Goal: Communication & Community: Answer question/provide support

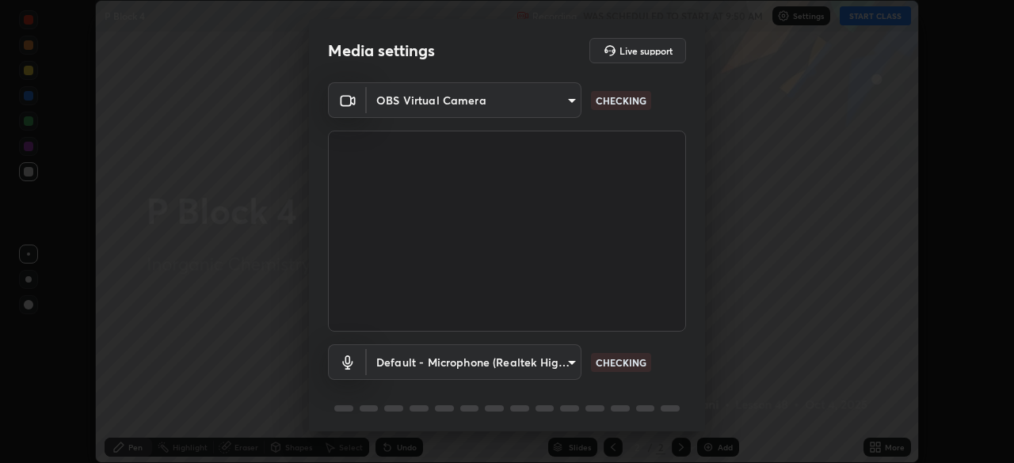
scroll to position [463, 1014]
click at [531, 367] on body "Erase all P Block 4 Recording WAS SCHEDULED TO START AT 9:50 AM Settings START …" at bounding box center [507, 231] width 1014 height 463
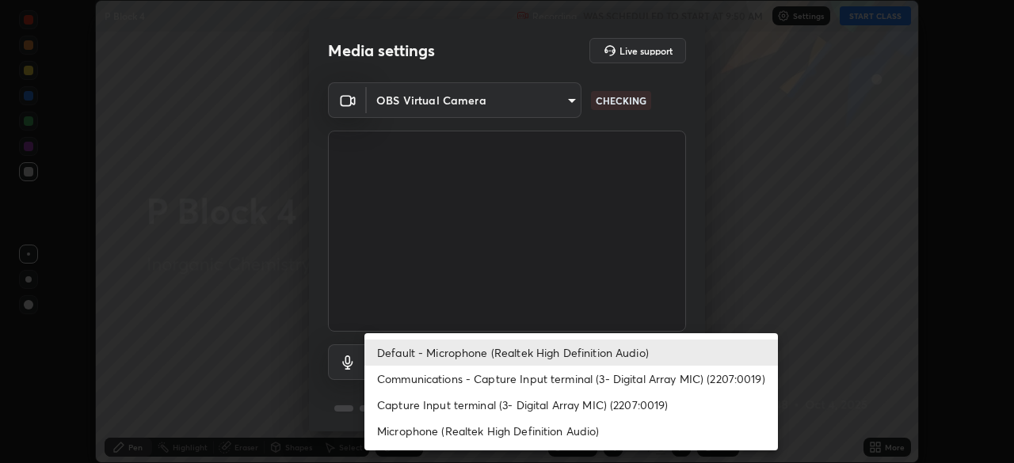
click at [529, 355] on li "Default - Microphone (Realtek High Definition Audio)" at bounding box center [570, 353] width 413 height 26
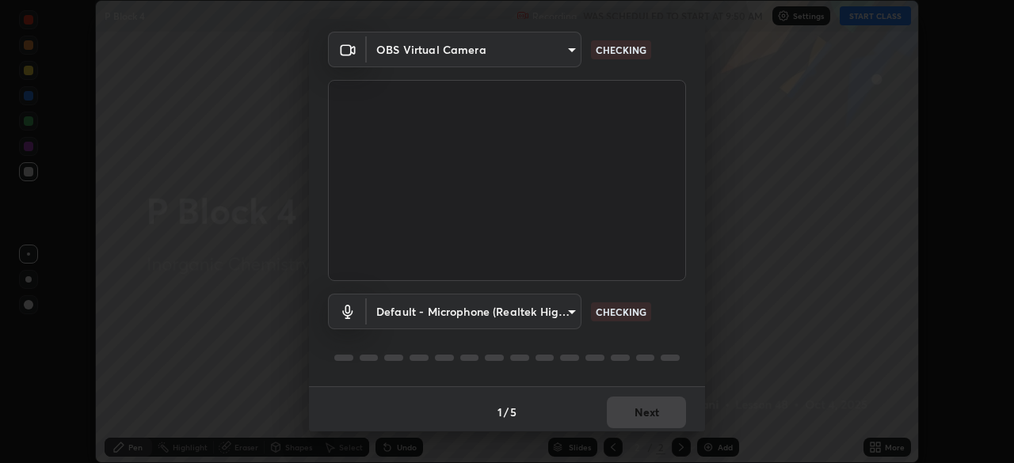
scroll to position [56, 0]
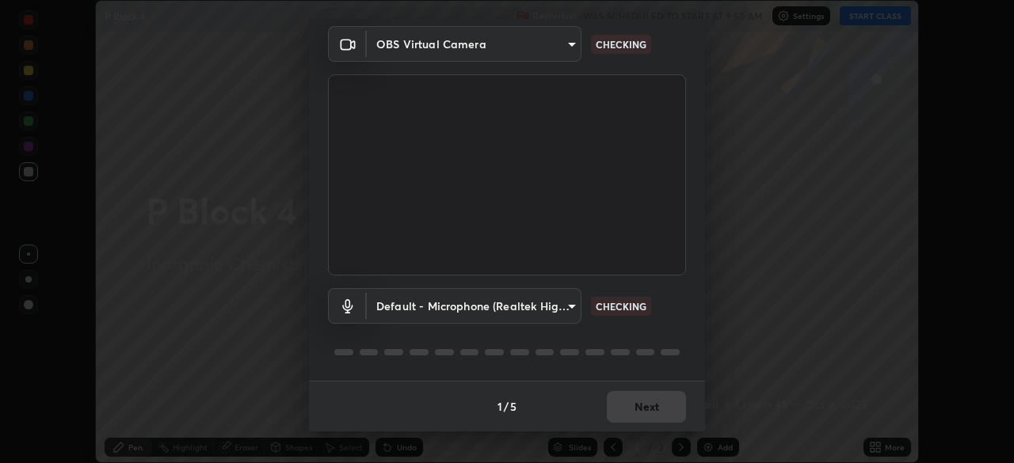
click at [543, 307] on body "Erase all P Block 4 Recording WAS SCHEDULED TO START AT 9:50 AM Settings START …" at bounding box center [507, 231] width 1014 height 463
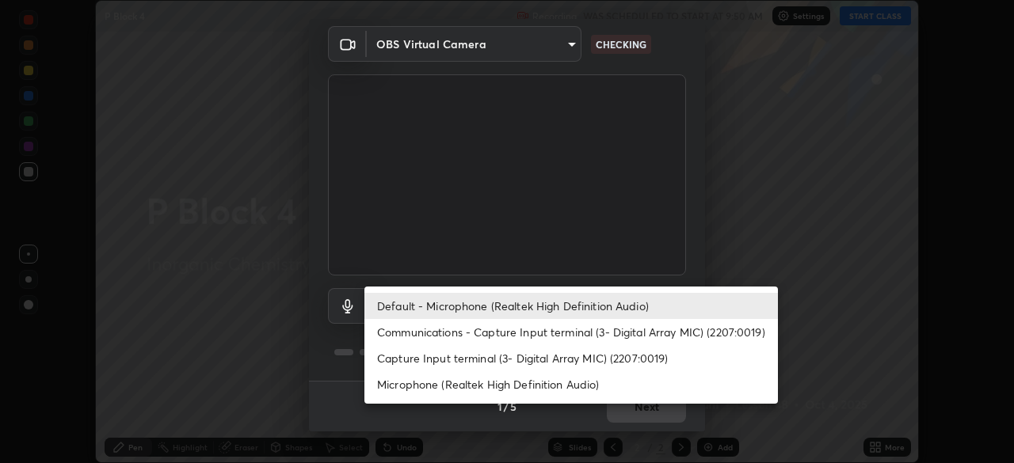
click at [530, 353] on li "Capture Input terminal (3- Digital Array MIC) (2207:0019)" at bounding box center [570, 358] width 413 height 26
type input "6ec13ccd62c760b4ed90bc3db980d7fb981cf27e6f78ade4e4703b32139af028"
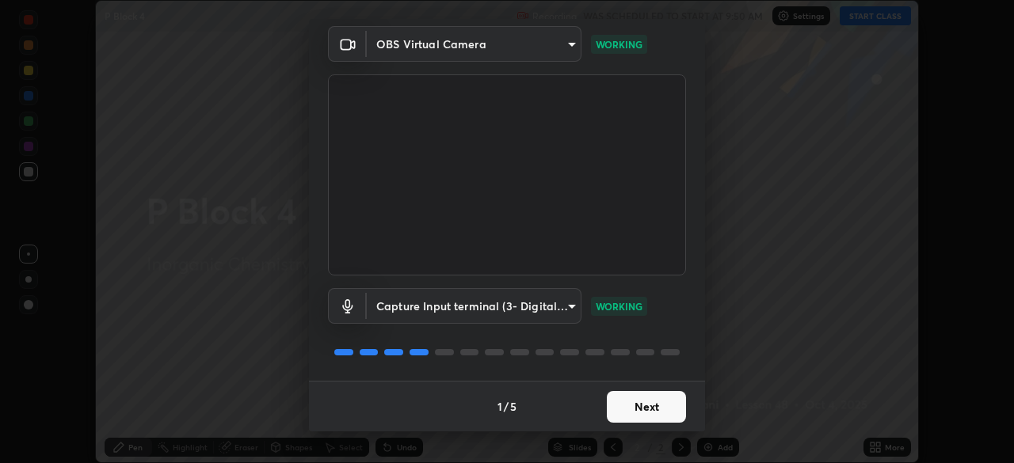
click at [671, 399] on button "Next" at bounding box center [646, 407] width 79 height 32
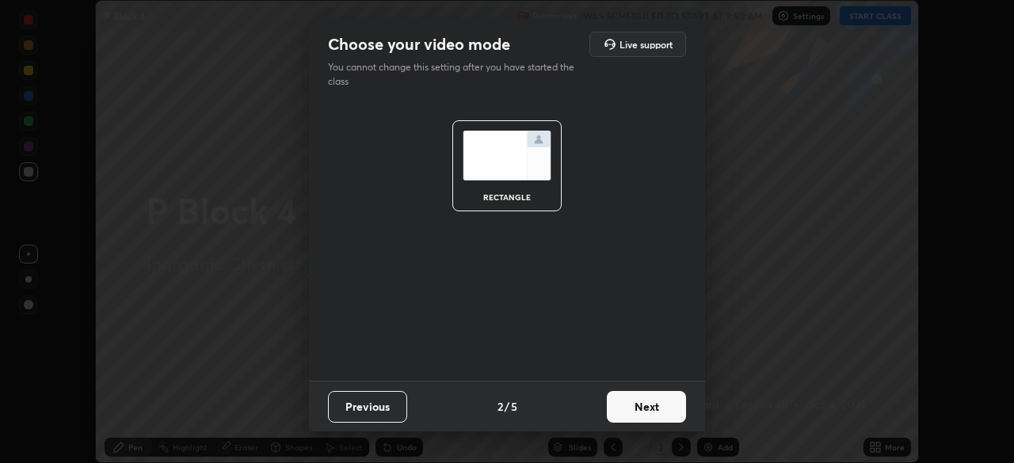
scroll to position [0, 0]
click at [671, 405] on button "Next" at bounding box center [646, 407] width 79 height 32
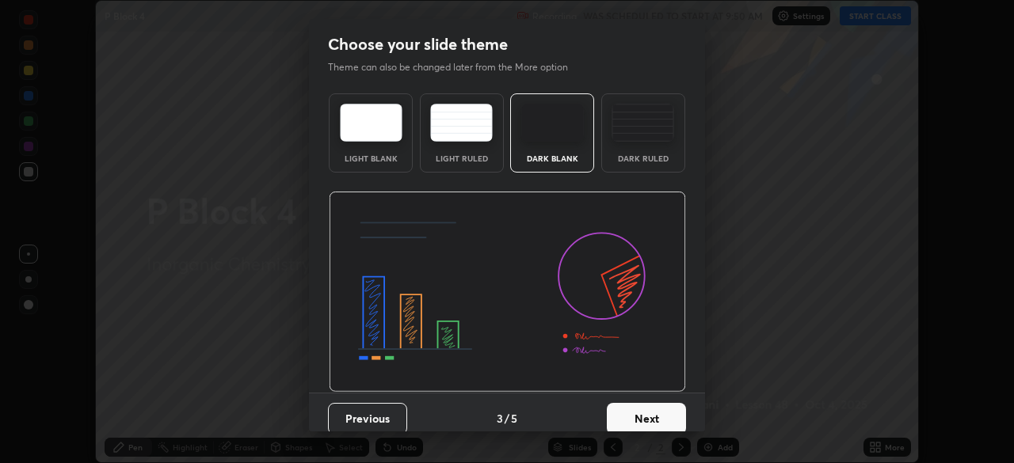
click at [672, 407] on button "Next" at bounding box center [646, 419] width 79 height 32
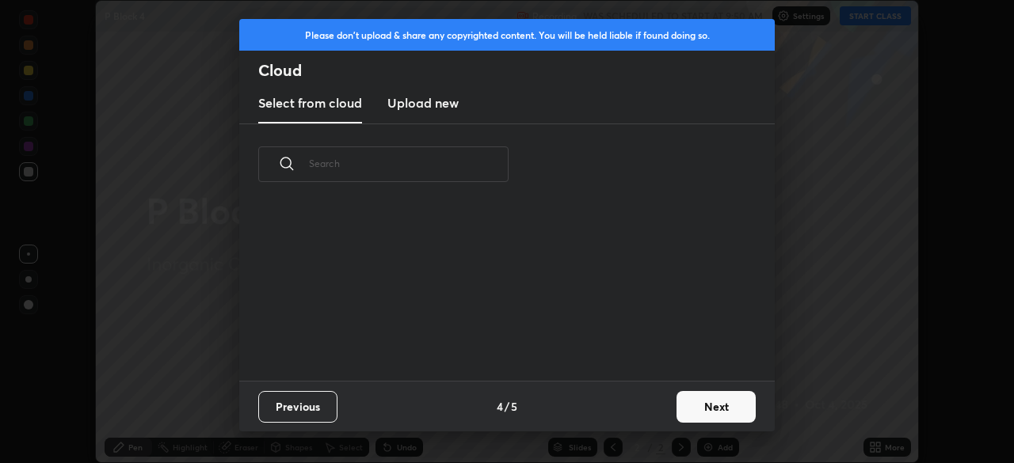
click at [679, 408] on button "Next" at bounding box center [715, 407] width 79 height 32
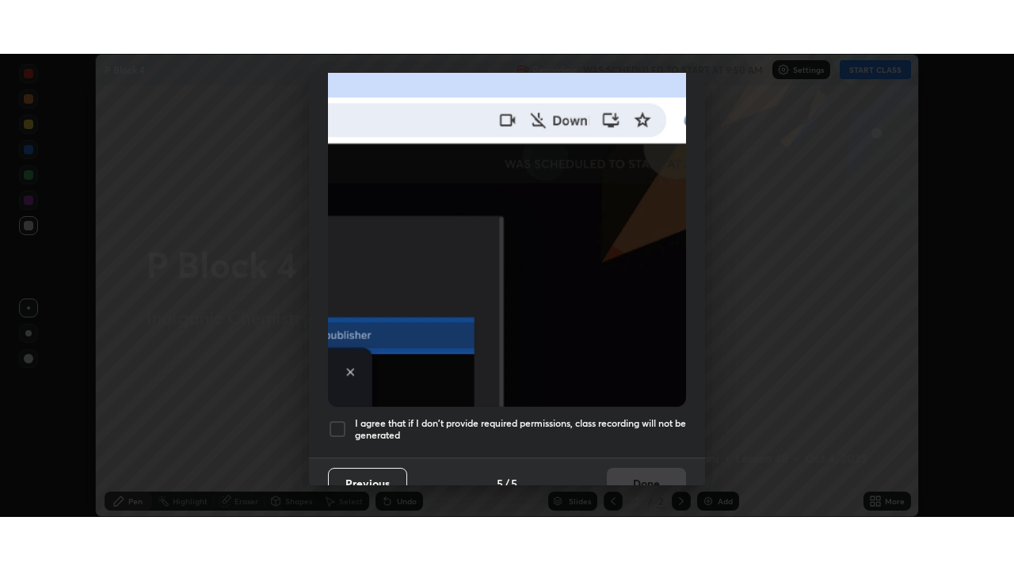
scroll to position [379, 0]
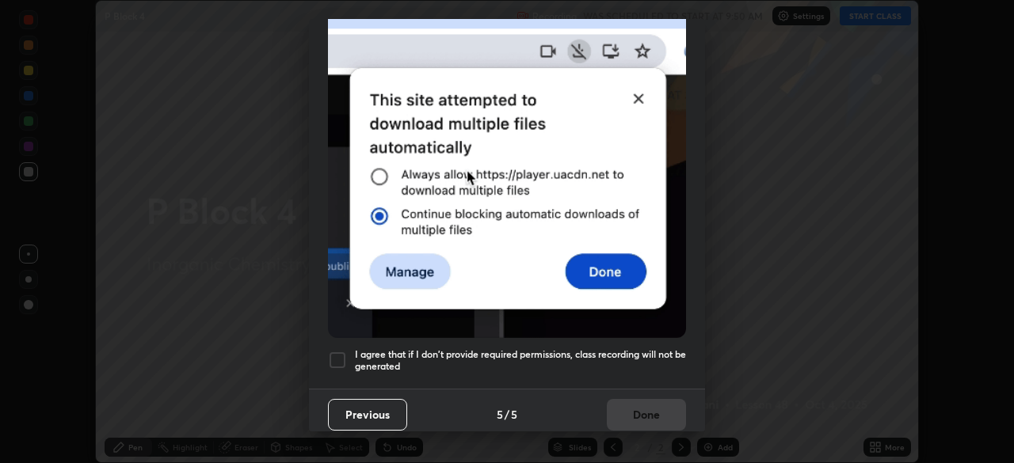
click at [341, 354] on div at bounding box center [337, 360] width 19 height 19
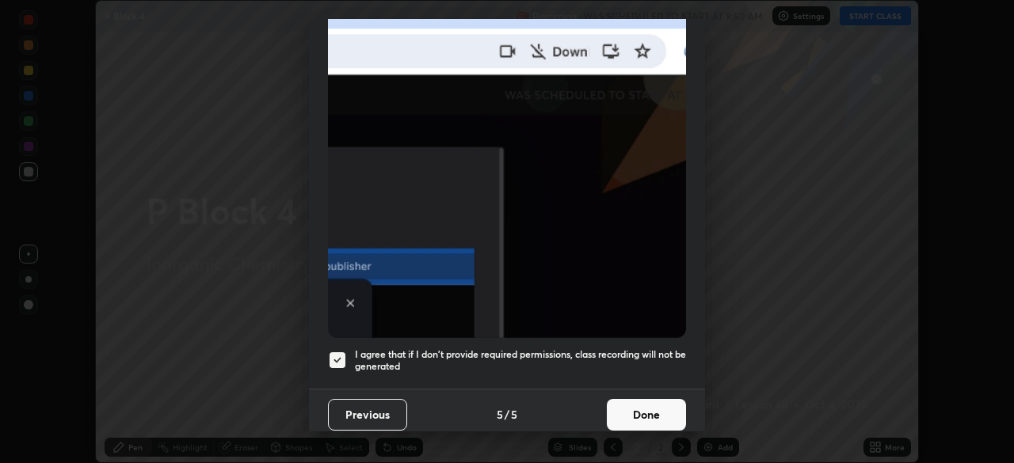
click at [645, 402] on button "Done" at bounding box center [646, 415] width 79 height 32
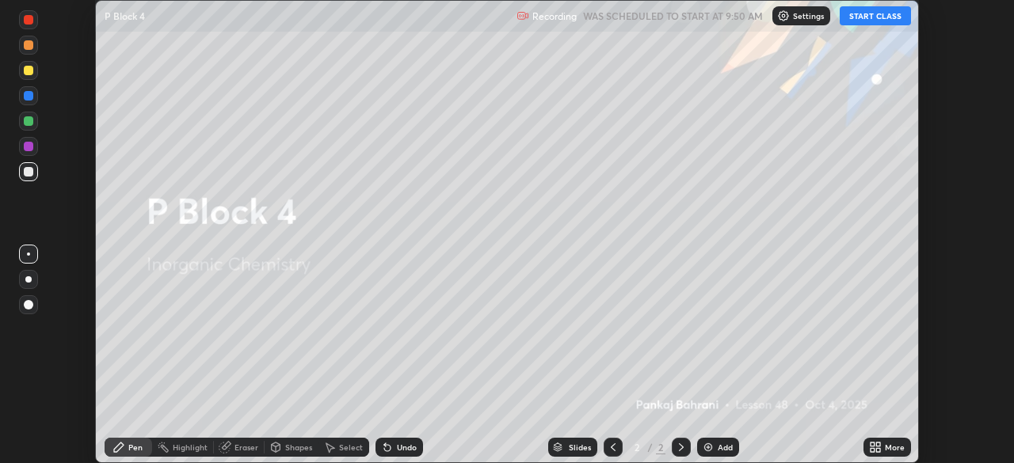
click at [877, 447] on icon at bounding box center [875, 447] width 13 height 13
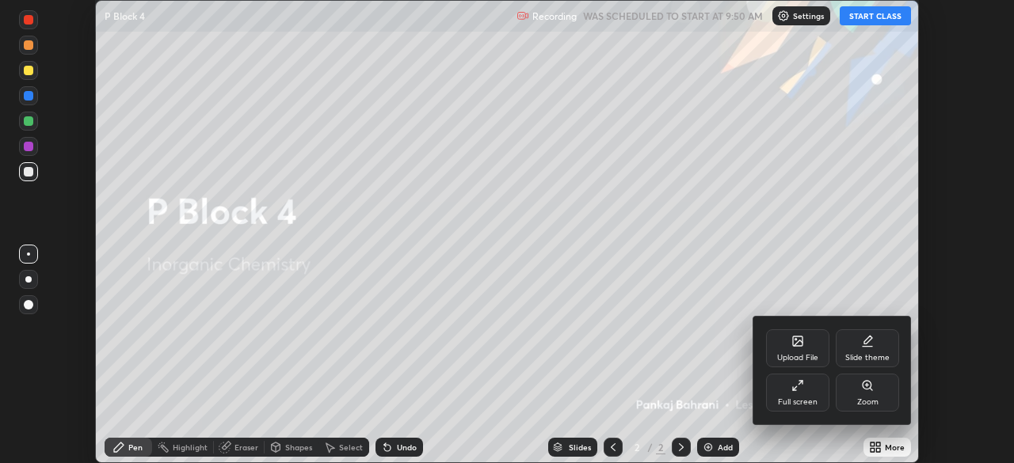
click at [807, 393] on div "Full screen" at bounding box center [797, 393] width 63 height 38
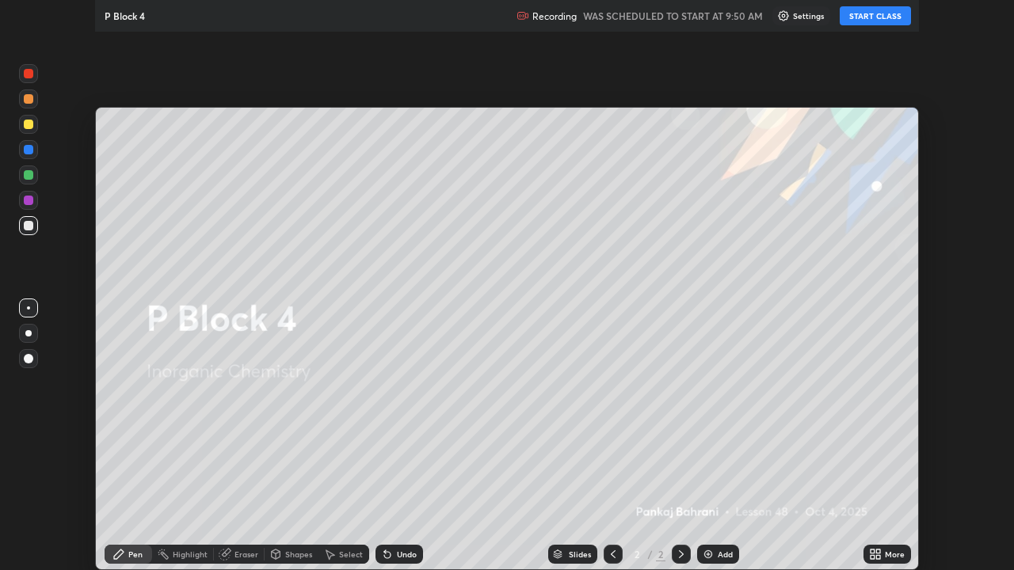
scroll to position [570, 1014]
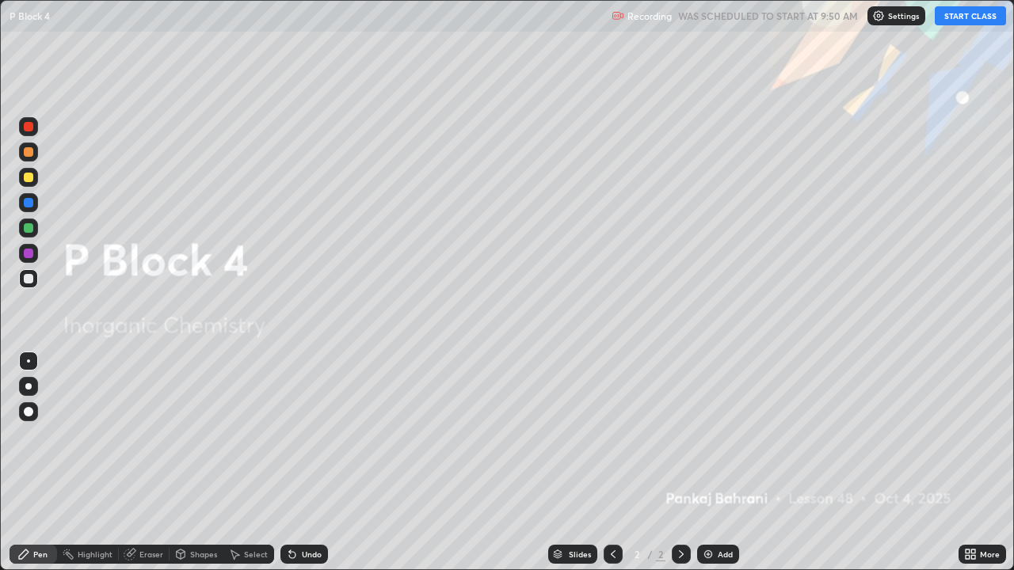
click at [961, 15] on button "START CLASS" at bounding box center [969, 15] width 71 height 19
click at [217, 462] on div "Shapes" at bounding box center [196, 554] width 54 height 19
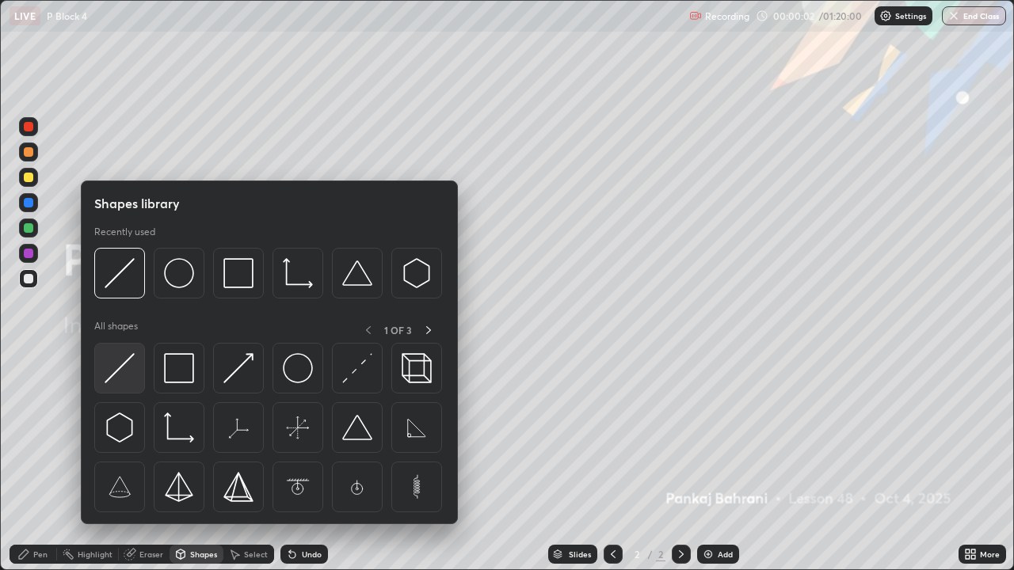
click at [140, 375] on div at bounding box center [119, 368] width 51 height 51
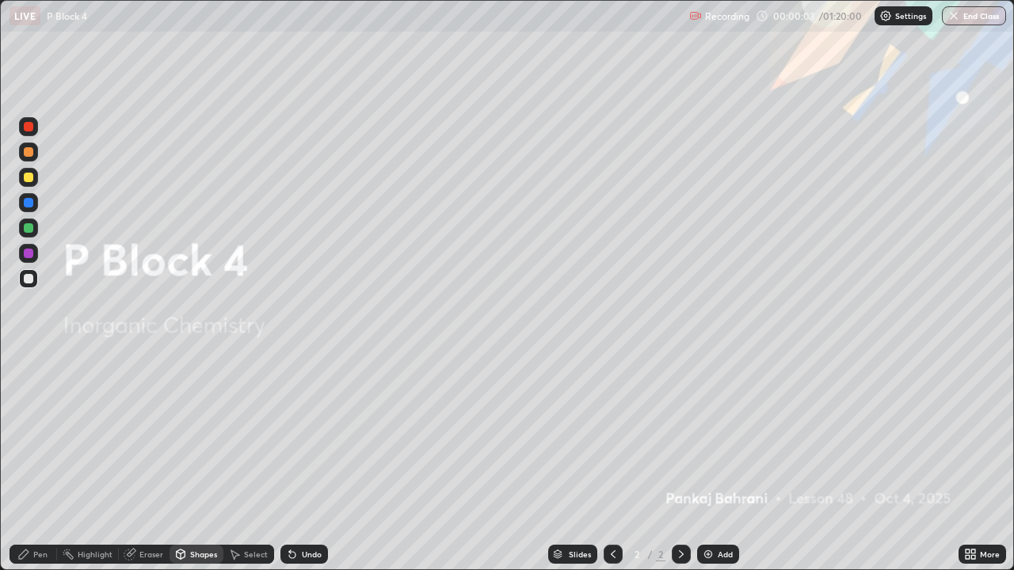
click at [659, 462] on div "2" at bounding box center [661, 554] width 10 height 14
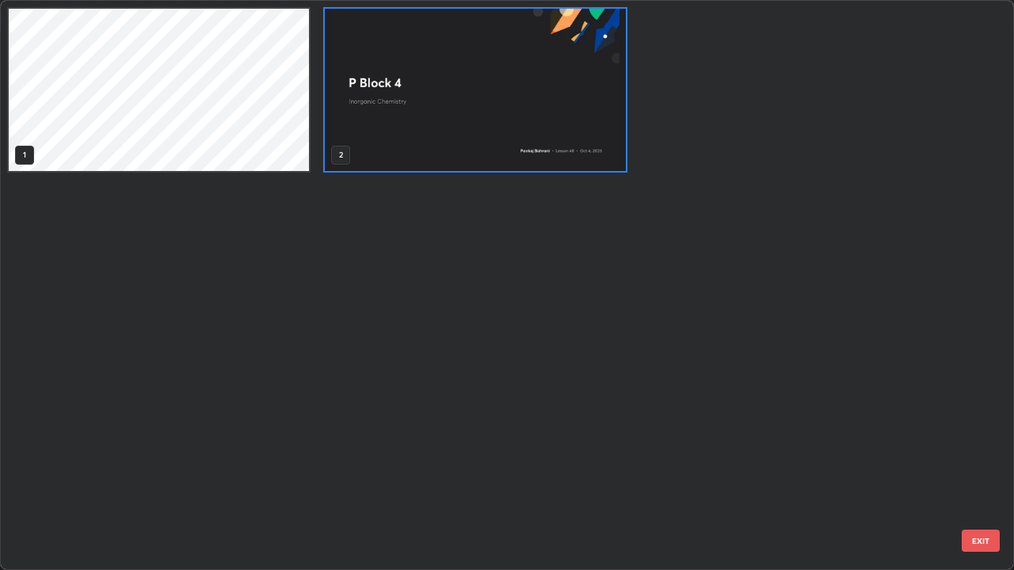
scroll to position [564, 1004]
click at [497, 146] on img "grid" at bounding box center [475, 90] width 300 height 162
click at [501, 142] on img "grid" at bounding box center [475, 90] width 300 height 162
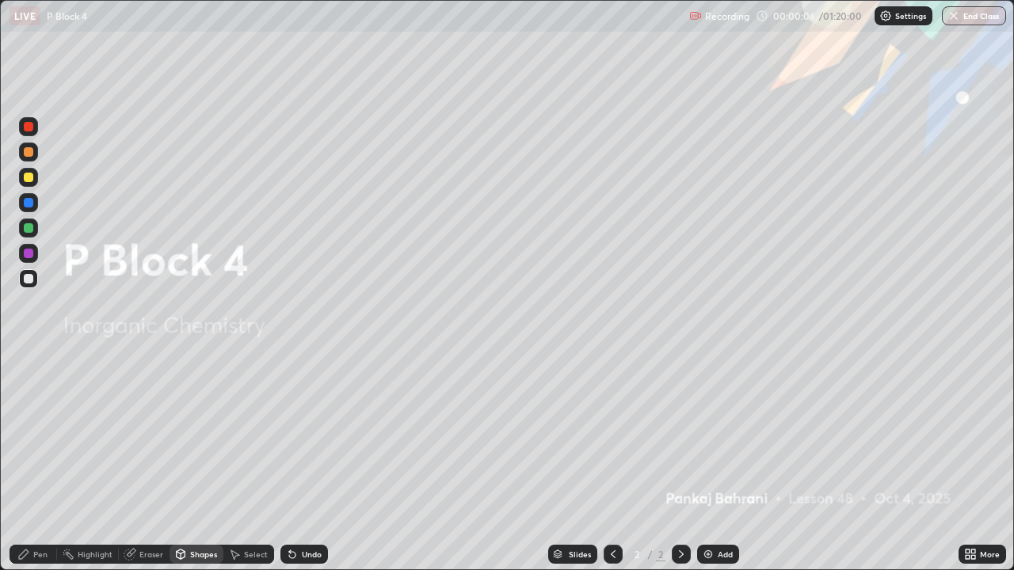
click at [707, 462] on img at bounding box center [708, 554] width 13 height 13
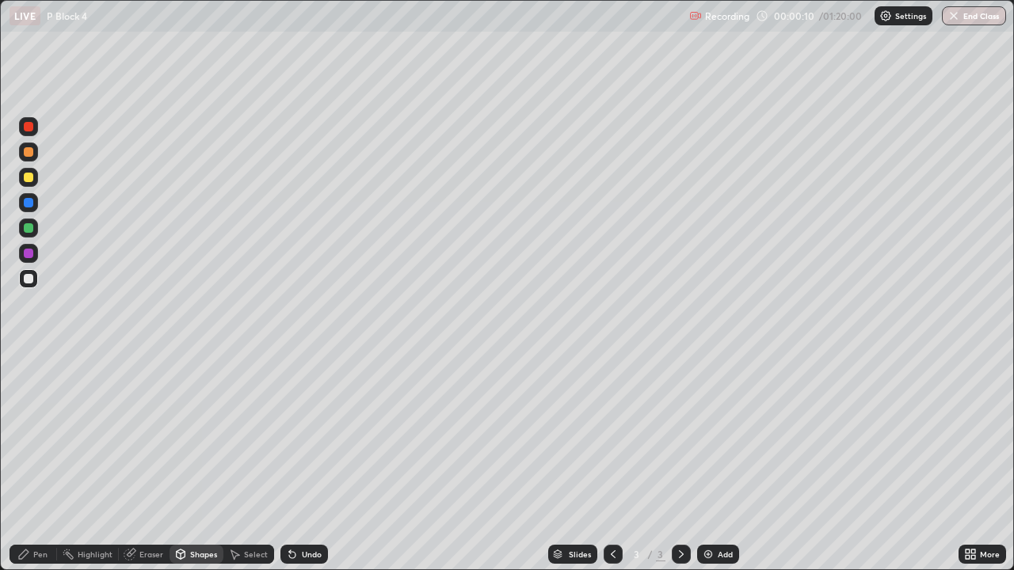
click at [51, 462] on div "Pen" at bounding box center [34, 554] width 48 height 19
click at [31, 180] on div at bounding box center [29, 178] width 10 height 10
click at [157, 462] on div "Eraser" at bounding box center [151, 554] width 24 height 8
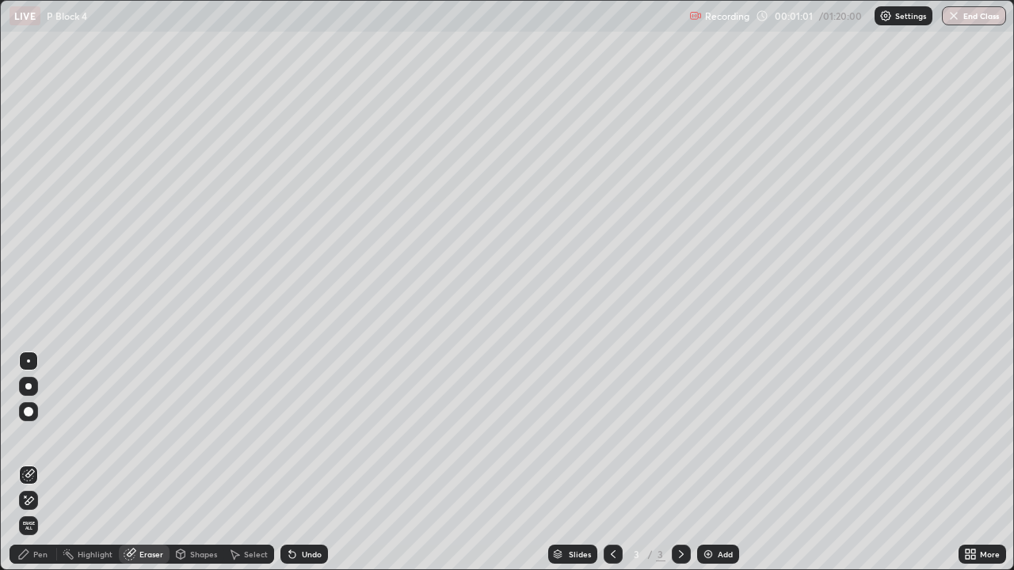
click at [46, 462] on div "Pen" at bounding box center [34, 554] width 48 height 19
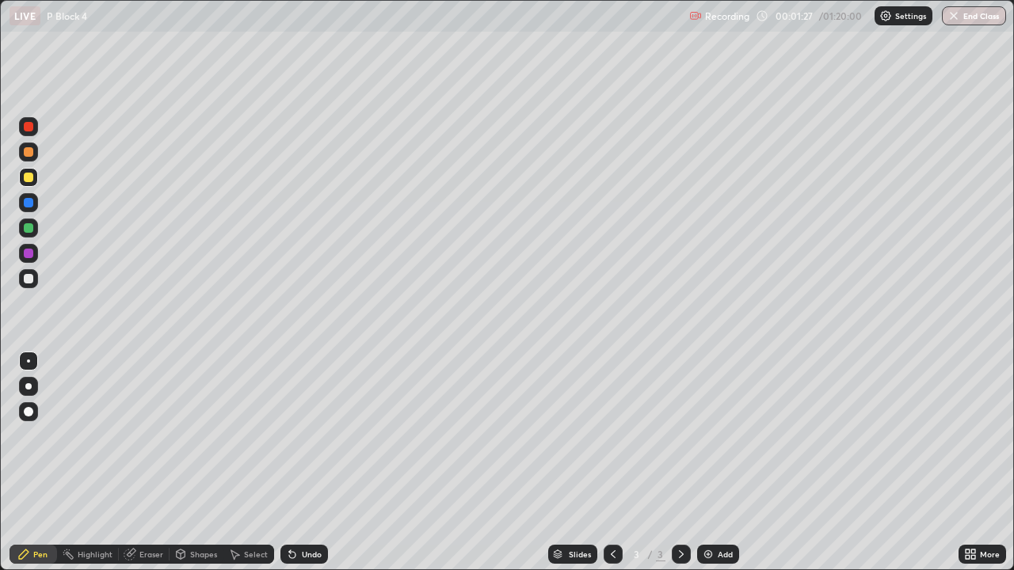
click at [35, 230] on div at bounding box center [28, 228] width 19 height 19
click at [22, 423] on div at bounding box center [28, 411] width 19 height 25
click at [32, 280] on div at bounding box center [29, 279] width 10 height 10
click at [29, 361] on div at bounding box center [28, 361] width 3 height 3
click at [313, 462] on div "Undo" at bounding box center [312, 554] width 20 height 8
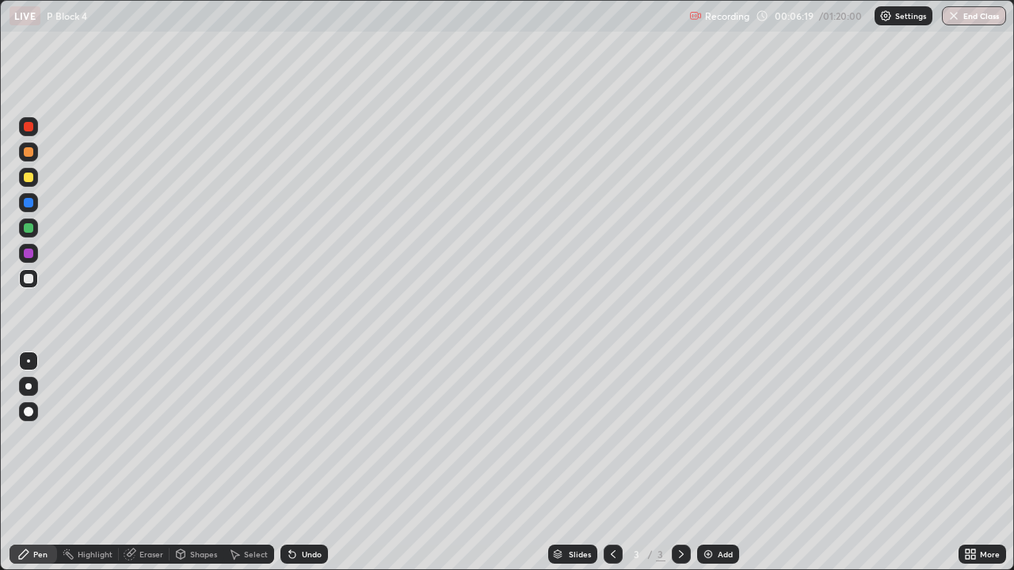
click at [877, 462] on div "Slides 3 / 3 Add" at bounding box center [643, 555] width 630 height 32
click at [704, 462] on img at bounding box center [708, 554] width 13 height 13
click at [29, 177] on div at bounding box center [29, 178] width 10 height 10
click at [36, 280] on div at bounding box center [28, 278] width 19 height 19
click at [717, 462] on div "Add" at bounding box center [718, 554] width 42 height 19
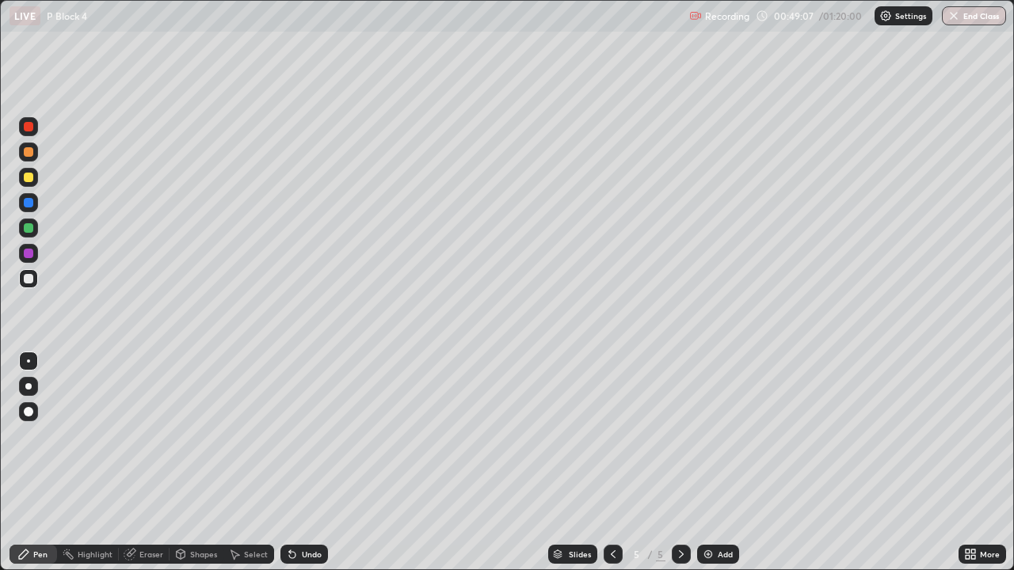
click at [29, 178] on div at bounding box center [29, 178] width 10 height 10
click at [30, 183] on div at bounding box center [28, 177] width 19 height 19
click at [299, 462] on div "Undo" at bounding box center [304, 554] width 48 height 19
click at [35, 284] on div at bounding box center [28, 278] width 19 height 19
click at [31, 152] on div at bounding box center [29, 152] width 10 height 10
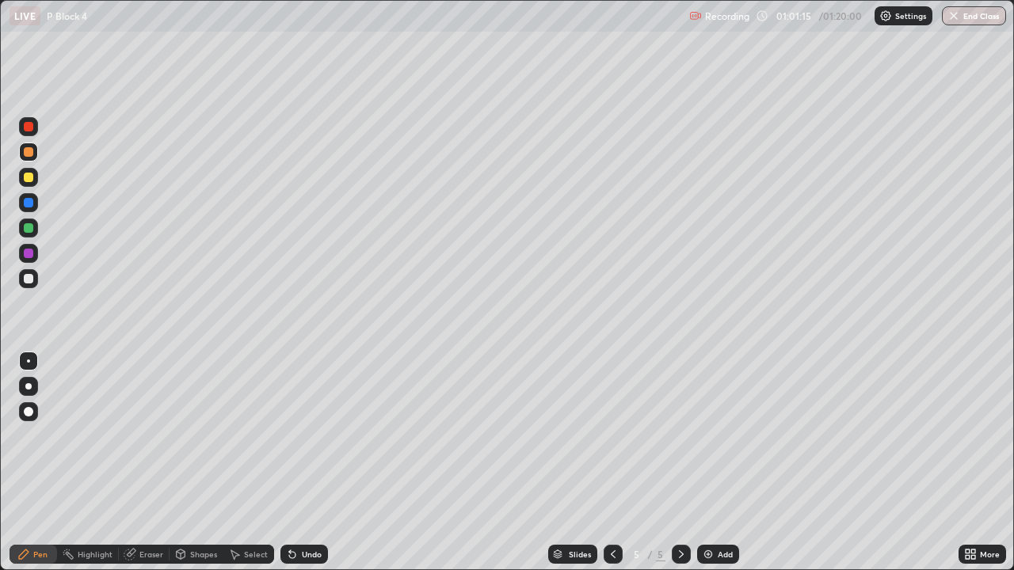
click at [160, 462] on div "Eraser" at bounding box center [151, 554] width 24 height 8
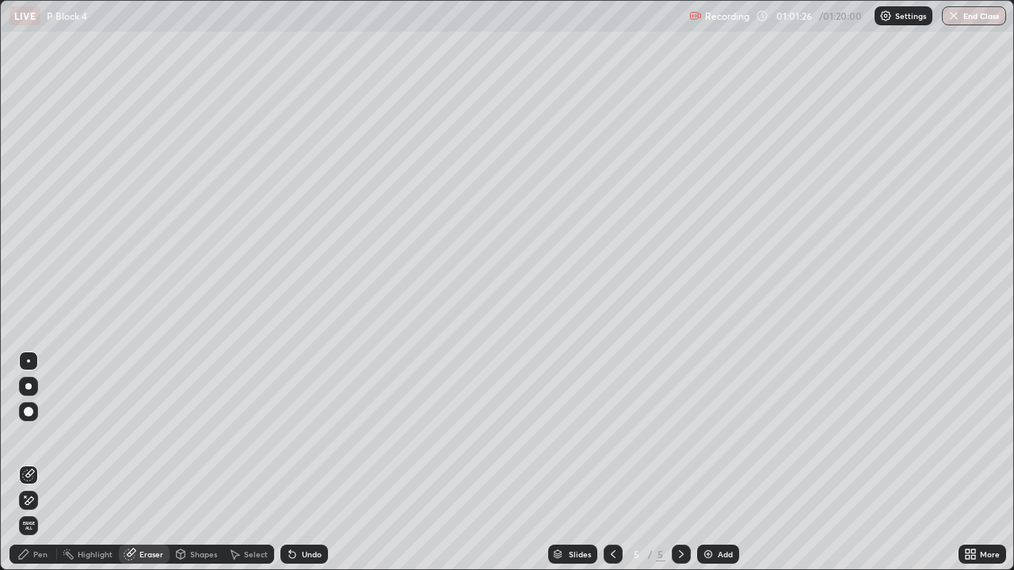
click at [48, 462] on div "Pen" at bounding box center [34, 554] width 48 height 19
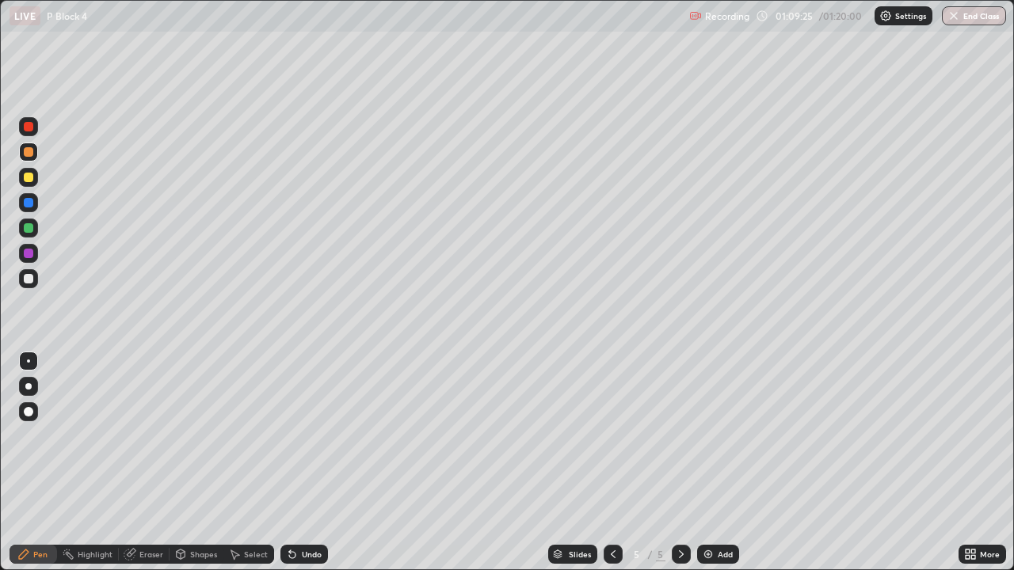
click at [955, 19] on img "button" at bounding box center [953, 16] width 13 height 13
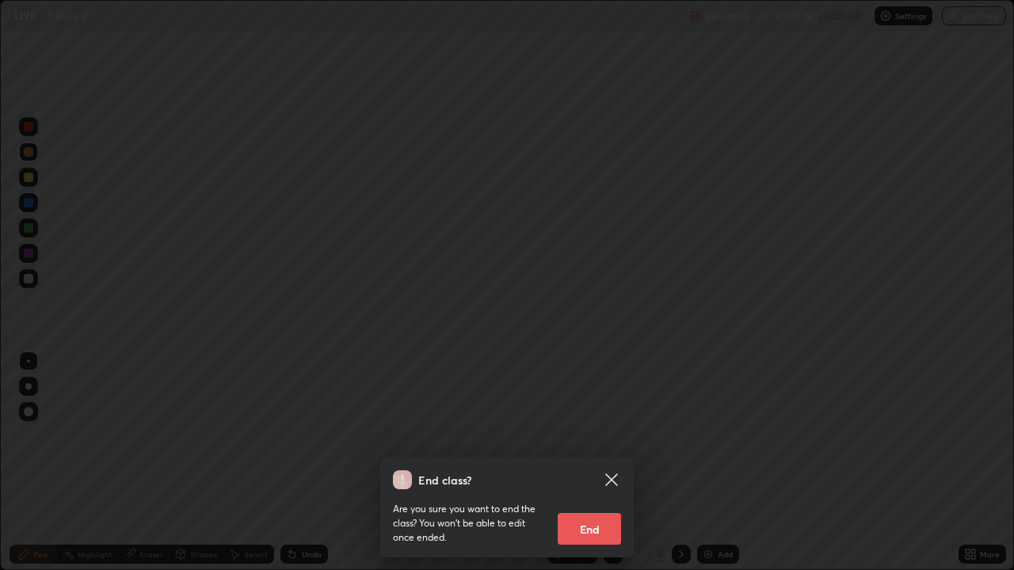
click at [578, 462] on button "End" at bounding box center [589, 529] width 63 height 32
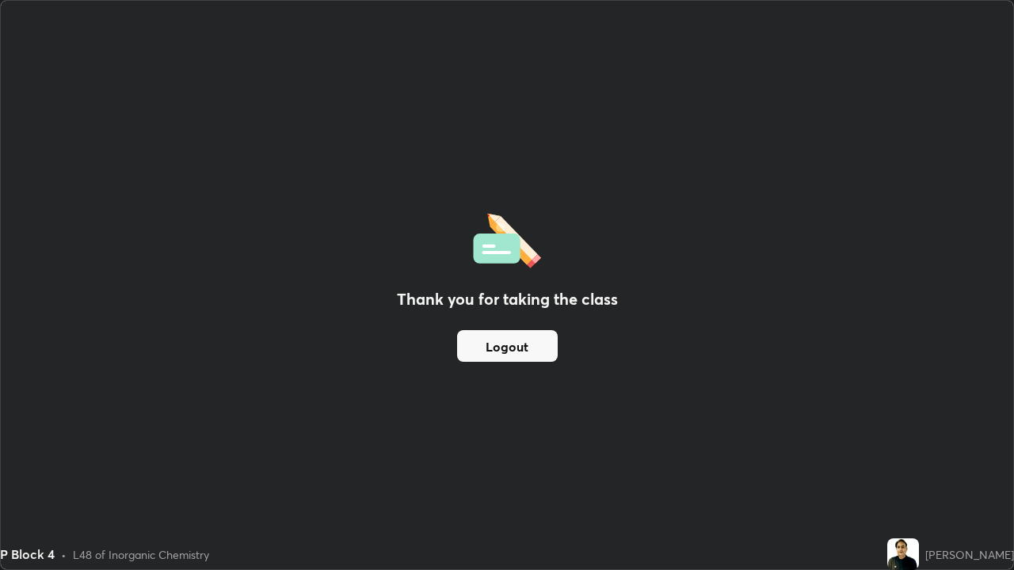
click at [489, 349] on button "Logout" at bounding box center [507, 346] width 101 height 32
